Goal: Check status

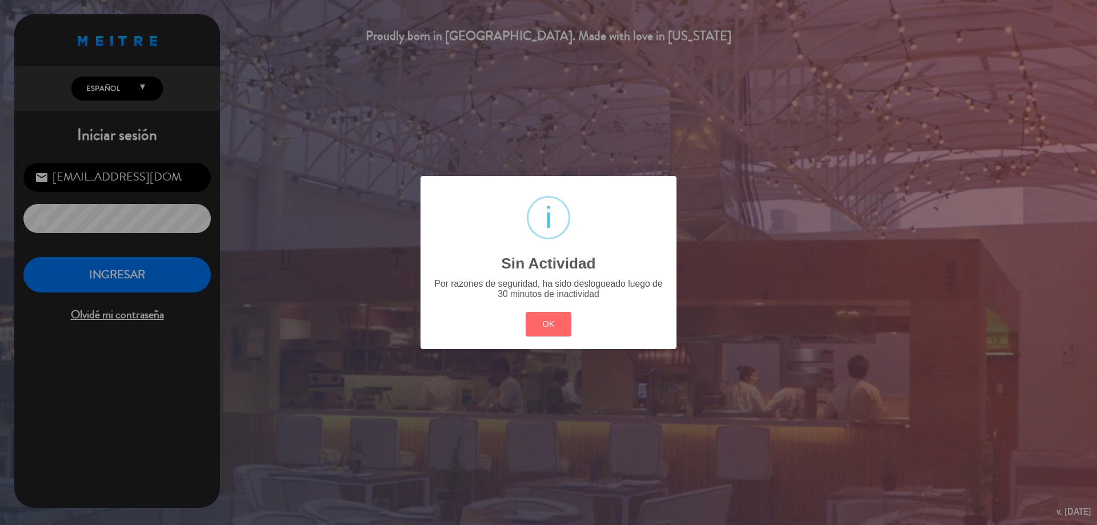
click at [548, 321] on button "OK" at bounding box center [549, 324] width 46 height 25
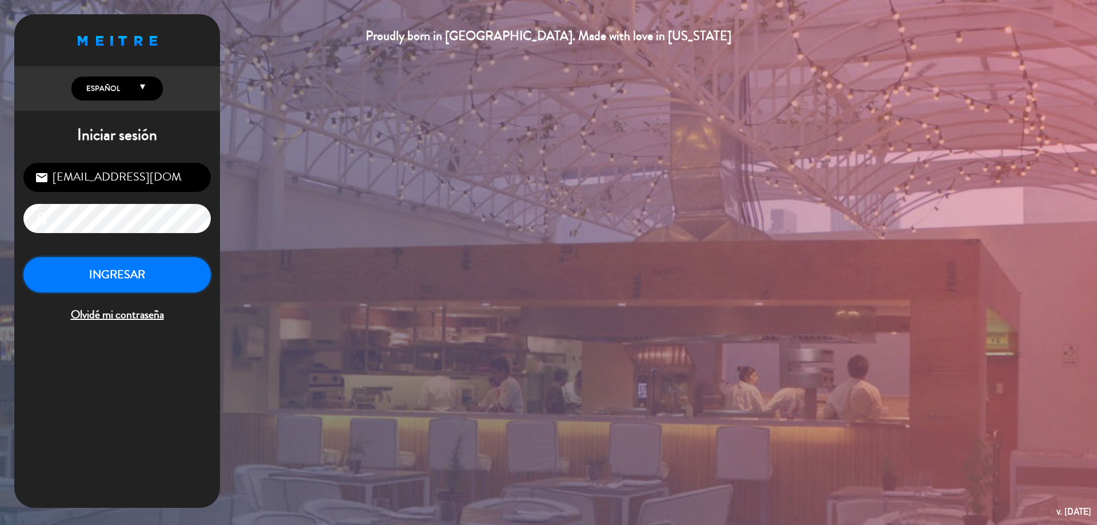
click at [181, 266] on button "INGRESAR" at bounding box center [116, 275] width 187 height 36
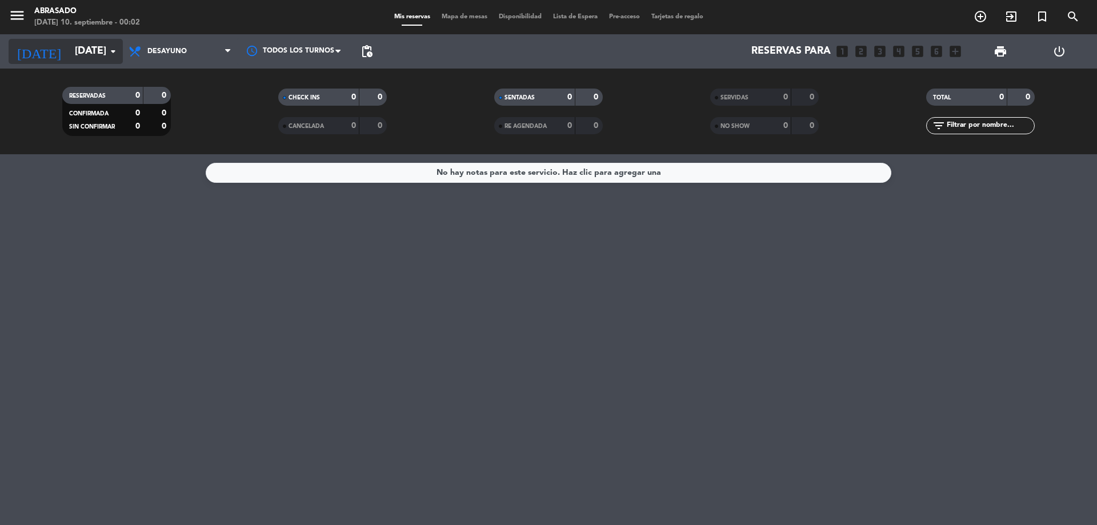
click at [96, 48] on input "[DATE]" at bounding box center [135, 51] width 133 height 23
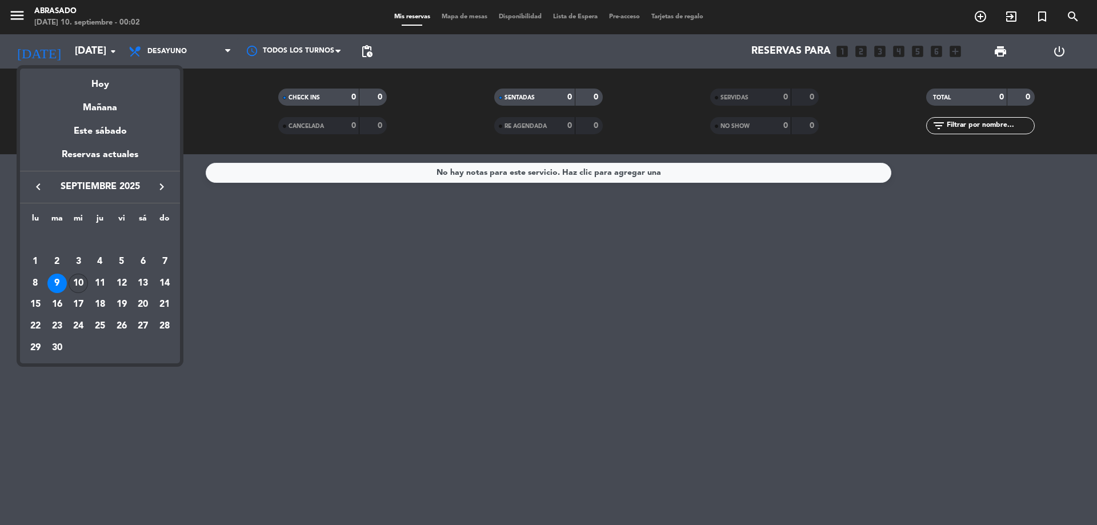
click at [85, 285] on div "10" at bounding box center [78, 283] width 19 height 19
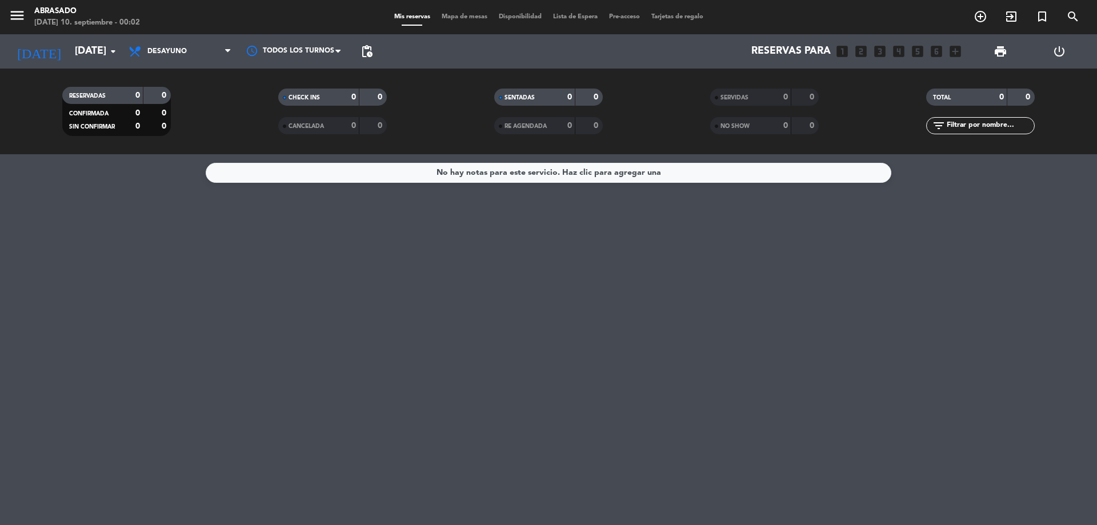
type input "[DATE]"
click at [201, 53] on span "Desayuno" at bounding box center [180, 51] width 114 height 25
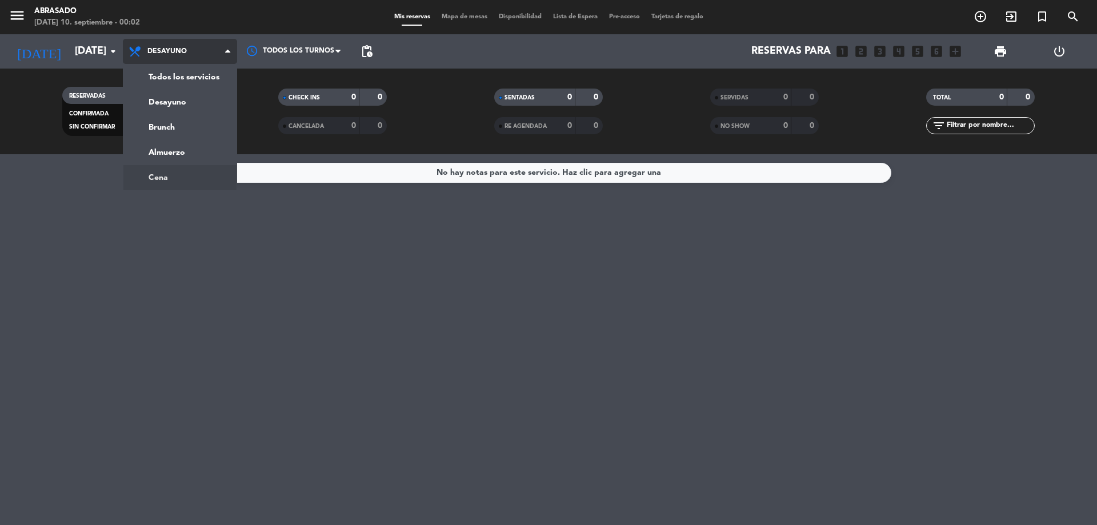
click at [185, 173] on ng-component "menu Abrasado [DATE] 10. septiembre - 00:02 Mis reservas Mapa de mesas Disponib…" at bounding box center [548, 262] width 1097 height 525
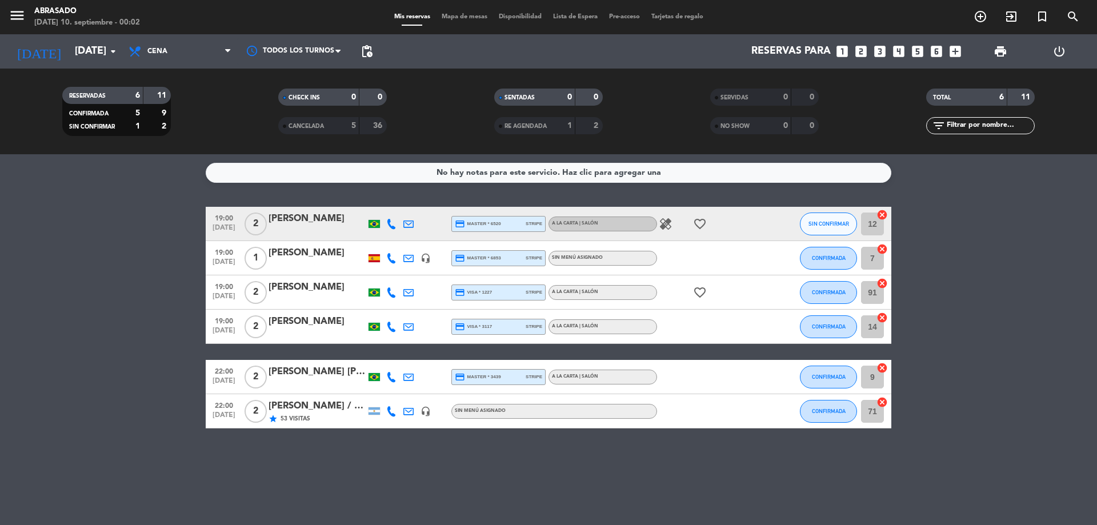
click at [189, 55] on span "Cena" at bounding box center [180, 51] width 114 height 25
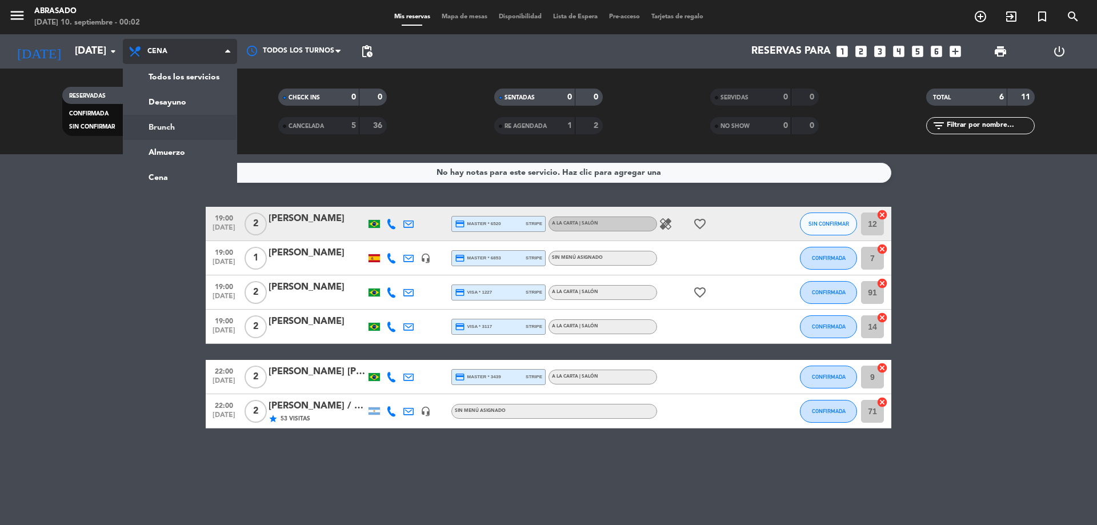
click at [186, 125] on div "menu Abrasado [DATE] 10. septiembre - 00:02 Mis reservas Mapa de mesas Disponib…" at bounding box center [548, 77] width 1097 height 154
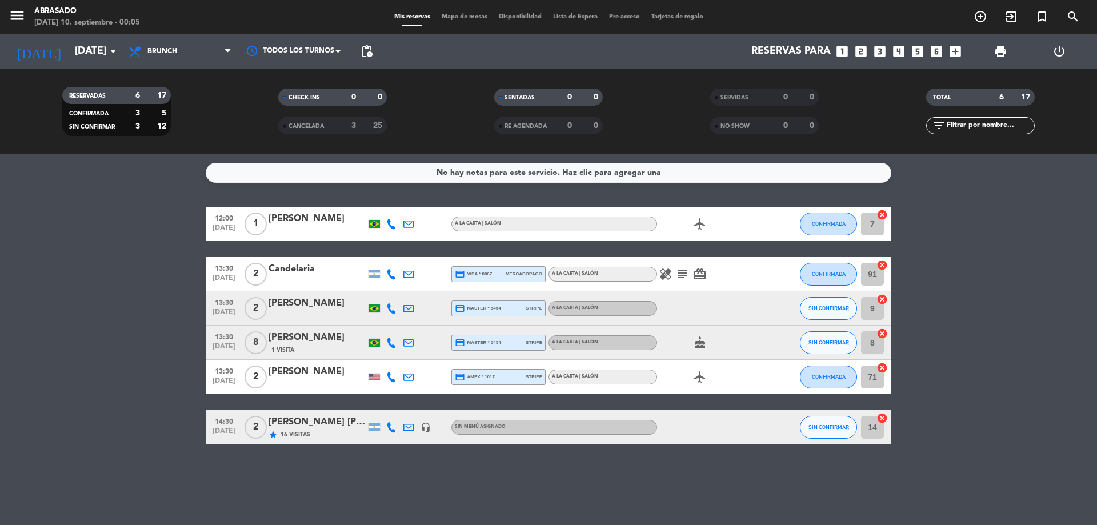
click at [134, 273] on bookings-row "12:00 [DATE] 1 [PERSON_NAME] A la carta | Salón airplanemode_active CONFIRMADA …" at bounding box center [548, 326] width 1097 height 238
click at [165, 38] on div "Todos los servicios Desayuno Brunch Almuerzo Cena Brunch Todos los servicios De…" at bounding box center [180, 51] width 114 height 34
click at [168, 45] on span "Brunch" at bounding box center [180, 51] width 114 height 25
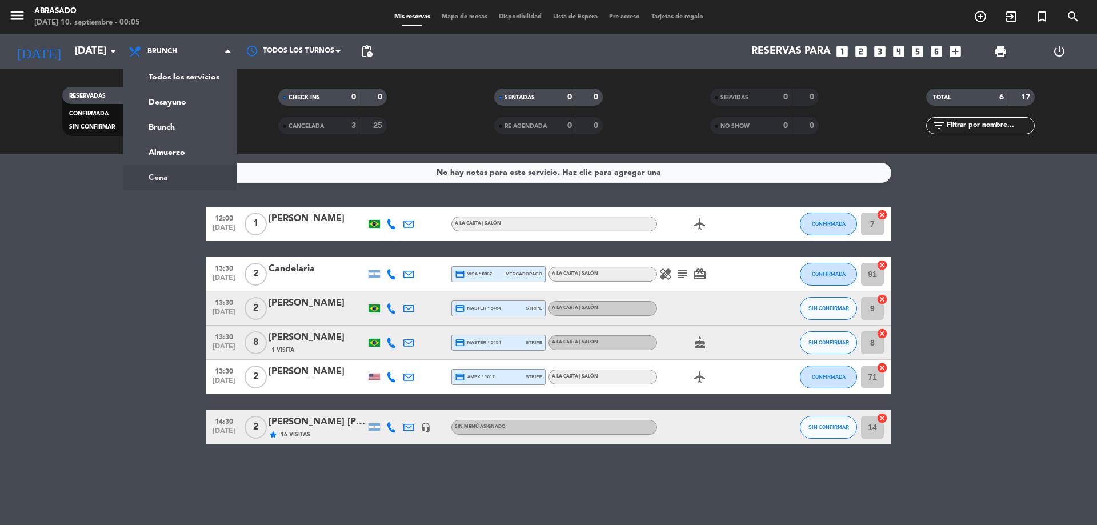
click at [166, 178] on ng-component "menu Abrasado [DATE] 10. septiembre - 00:05 Mis reservas Mapa de mesas Disponib…" at bounding box center [548, 262] width 1097 height 525
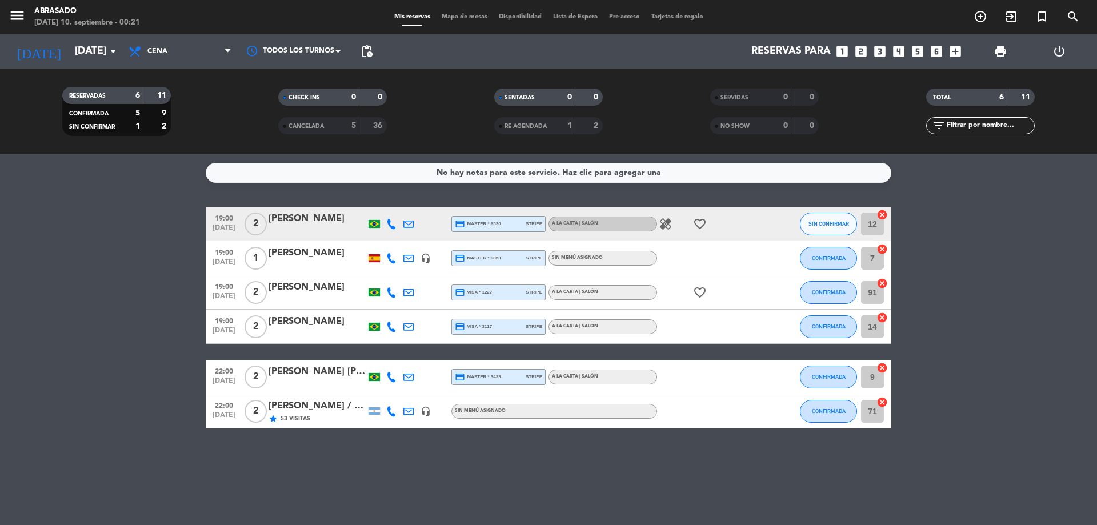
click at [161, 322] on bookings-row "19:00 [DATE] 2 [PERSON_NAME] credit_card master * 6520 stripe A la carta | Saló…" at bounding box center [548, 318] width 1097 height 222
click at [189, 53] on span "Cena" at bounding box center [180, 51] width 114 height 25
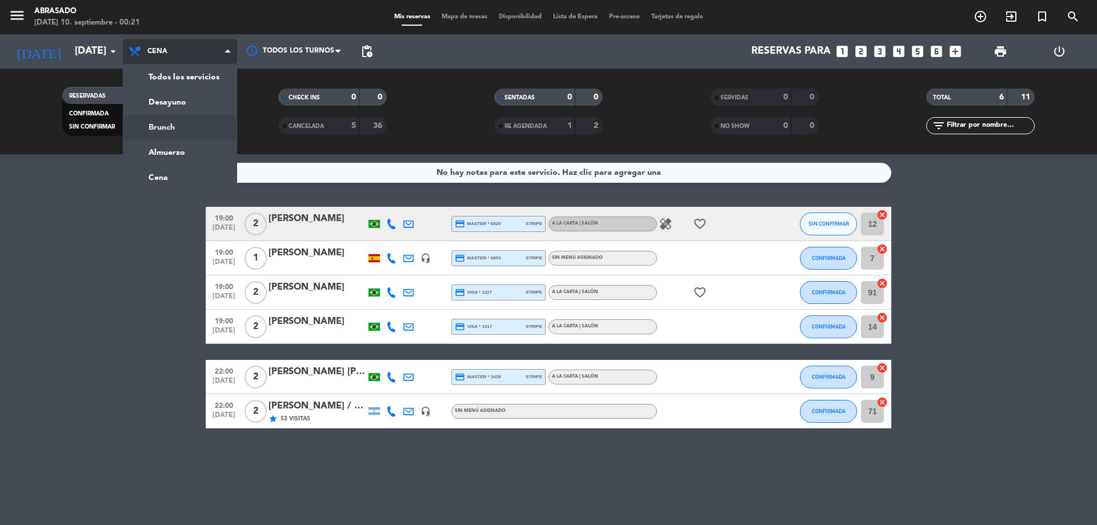
click at [185, 135] on div "menu Abrasado [DATE] 10. septiembre - 00:21 Mis reservas Mapa de mesas Disponib…" at bounding box center [548, 77] width 1097 height 154
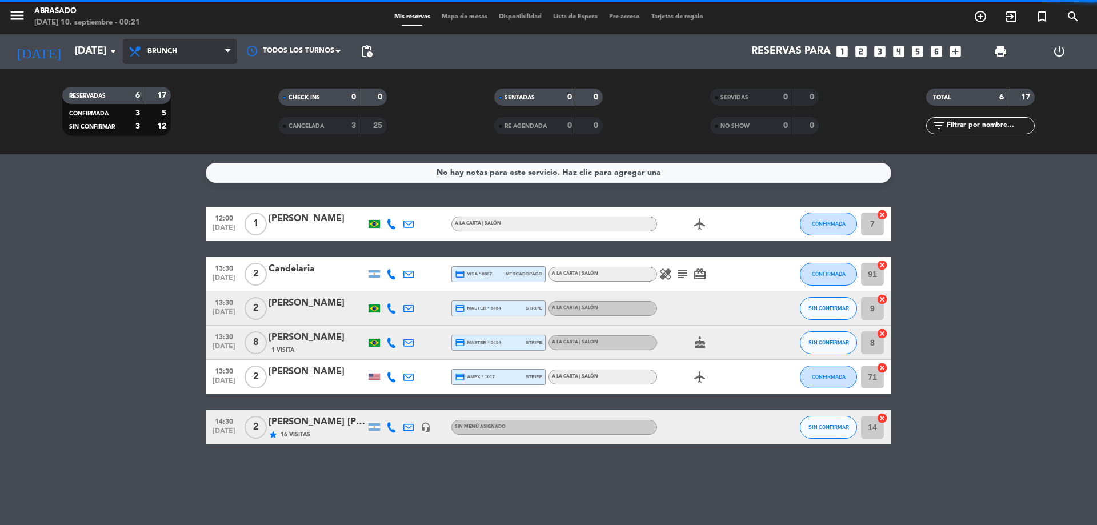
click at [187, 61] on span "Brunch" at bounding box center [180, 51] width 114 height 25
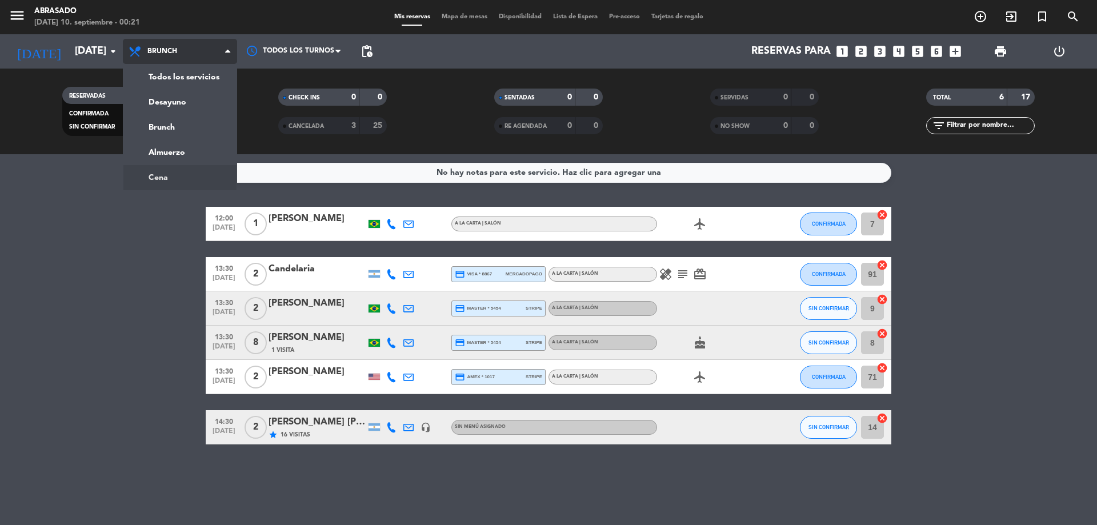
click at [186, 171] on ng-component "menu Abrasado [DATE] 10. septiembre - 00:21 Mis reservas Mapa de mesas Disponib…" at bounding box center [548, 262] width 1097 height 525
